Goal: Find specific page/section: Find specific page/section

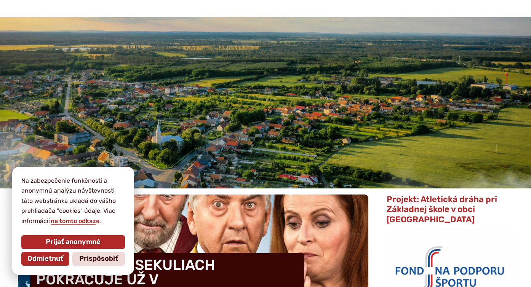
scroll to position [55, 0]
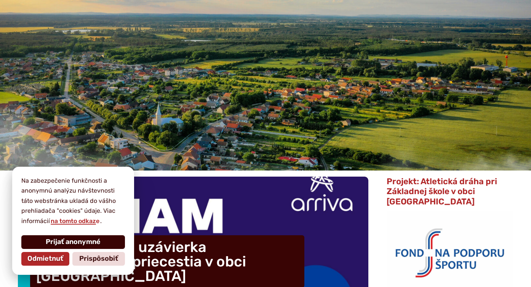
click at [80, 244] on span "Prijať anonymné" at bounding box center [73, 242] width 55 height 8
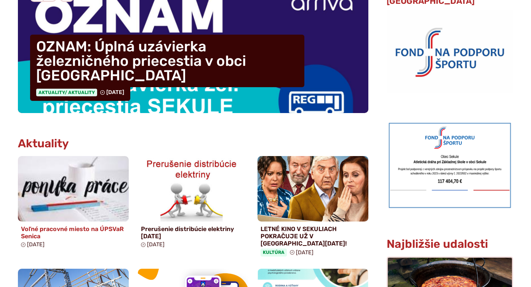
scroll to position [263, 0]
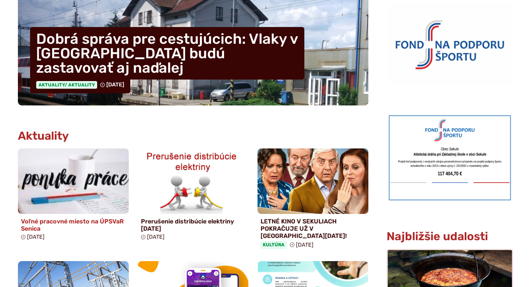
click at [108, 222] on h4 "Voľné pracovné miesto na ÚPSVaR Senica" at bounding box center [73, 225] width 105 height 14
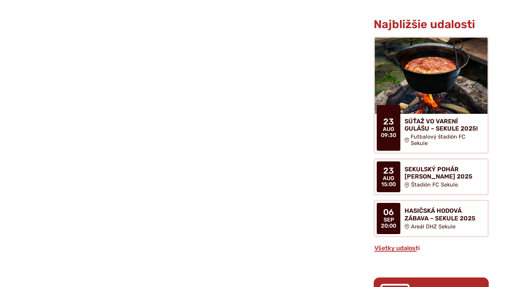
scroll to position [669, 0]
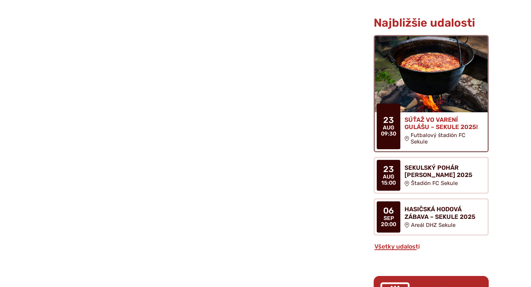
click at [385, 139] on p "Čas: [DATE] 09:30" at bounding box center [389, 127] width 24 height 46
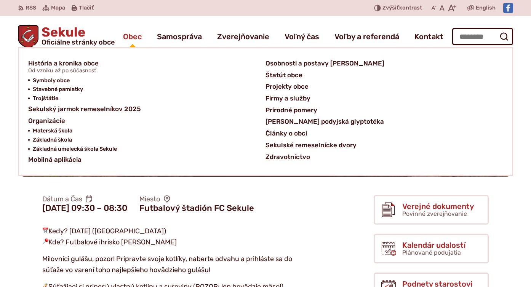
click at [131, 37] on span "Obec" at bounding box center [132, 36] width 19 height 21
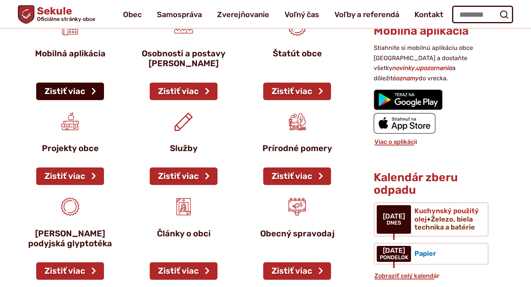
scroll to position [329, 0]
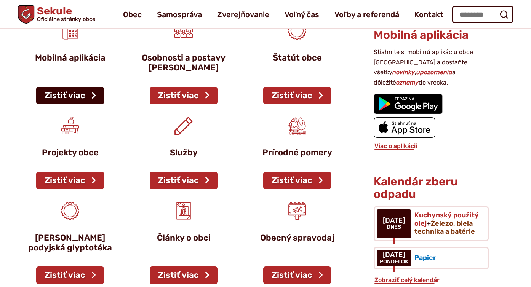
click at [77, 91] on link "Zistiť viac" at bounding box center [70, 96] width 68 height 18
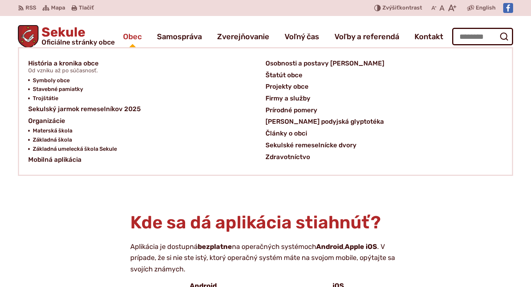
click at [129, 37] on span "Obec" at bounding box center [132, 36] width 19 height 21
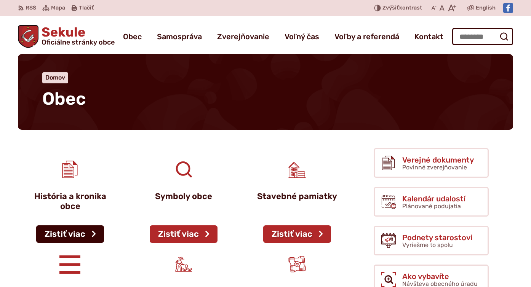
click at [70, 232] on link "Zistiť viac" at bounding box center [70, 235] width 68 height 18
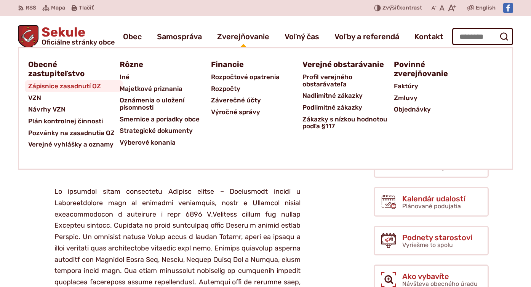
click at [58, 86] on span "Zápisnice zasadnutí OZ" at bounding box center [64, 86] width 73 height 12
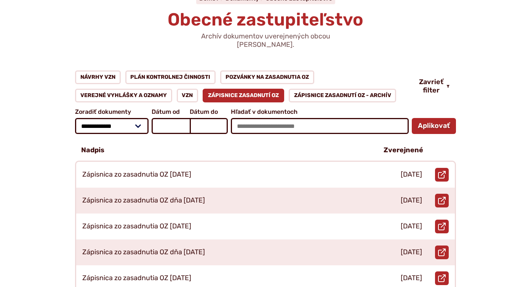
scroll to position [82, 0]
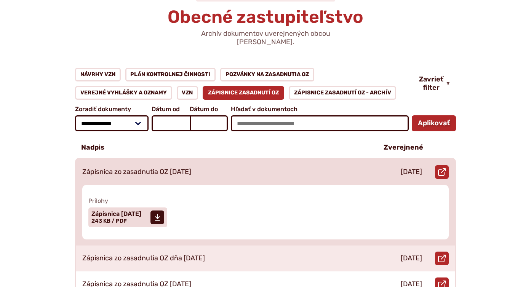
click at [414, 168] on p "25.6.2025" at bounding box center [411, 172] width 21 height 8
click at [141, 210] on span "Zápisnica 23.04.2025 Veľkosť a typ súboru 243 KB / PDF" at bounding box center [116, 217] width 50 height 19
